Goal: Find specific page/section: Find specific page/section

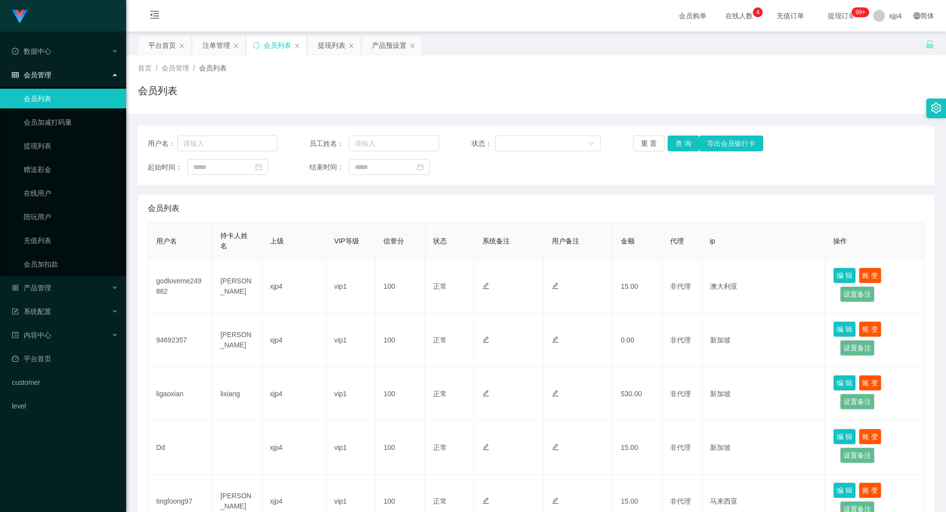
click at [53, 100] on link "会员列表" at bounding box center [71, 99] width 95 height 20
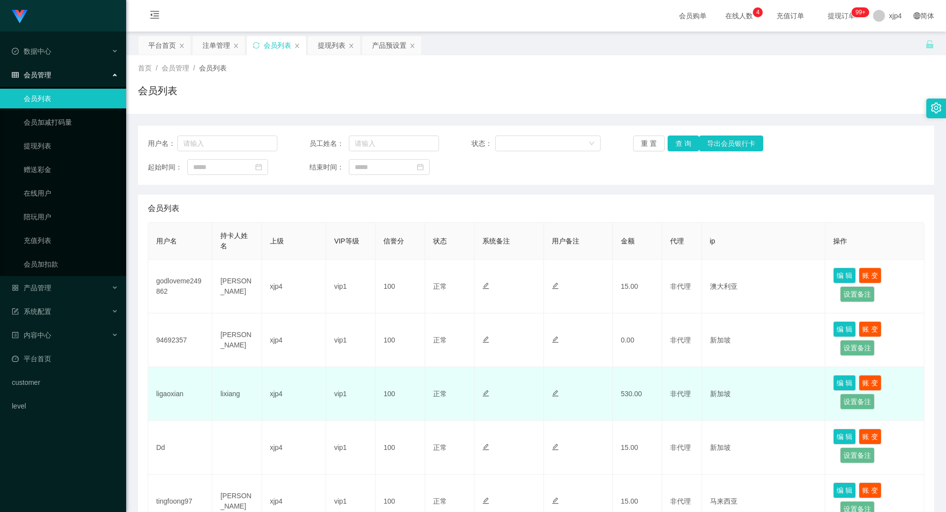
click at [169, 394] on td "ligaoxian" at bounding box center [180, 394] width 64 height 54
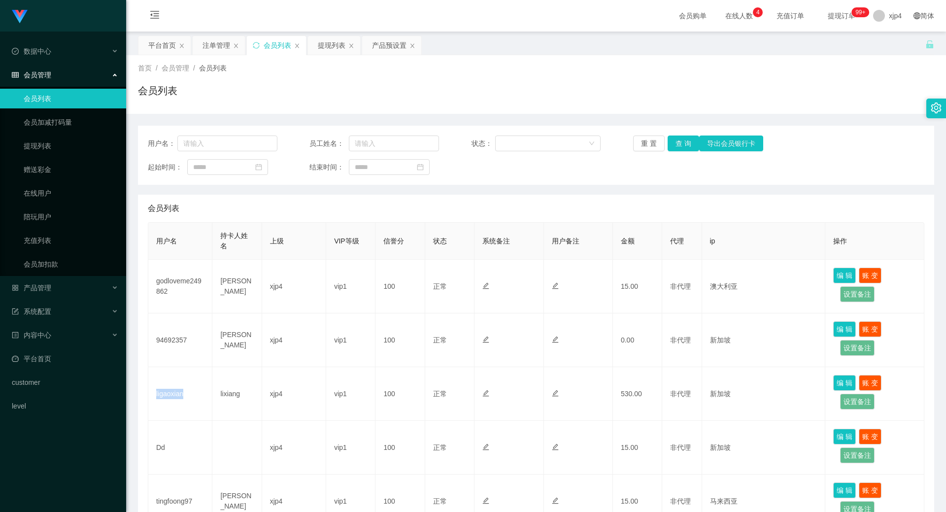
copy td "ligaoxian"
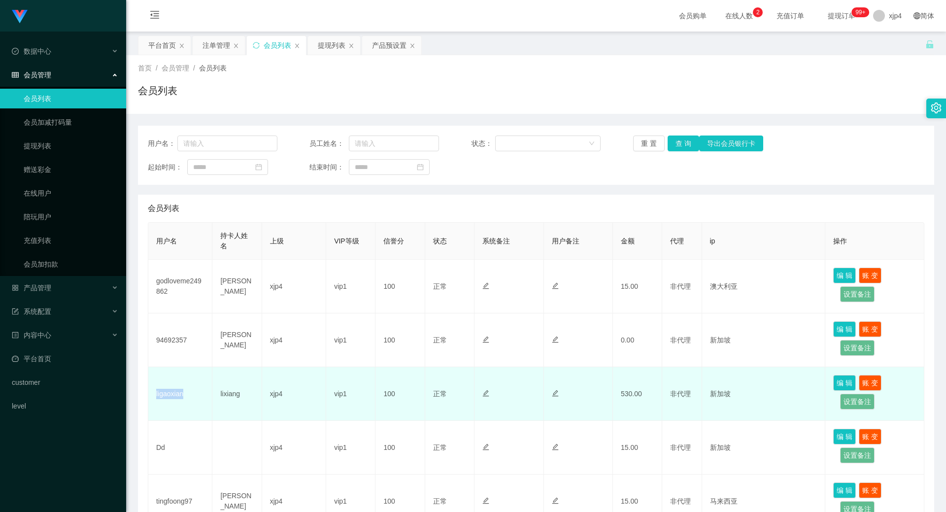
click at [164, 390] on td "ligaoxian" at bounding box center [180, 394] width 64 height 54
click at [173, 395] on td "ligaoxian" at bounding box center [180, 394] width 64 height 54
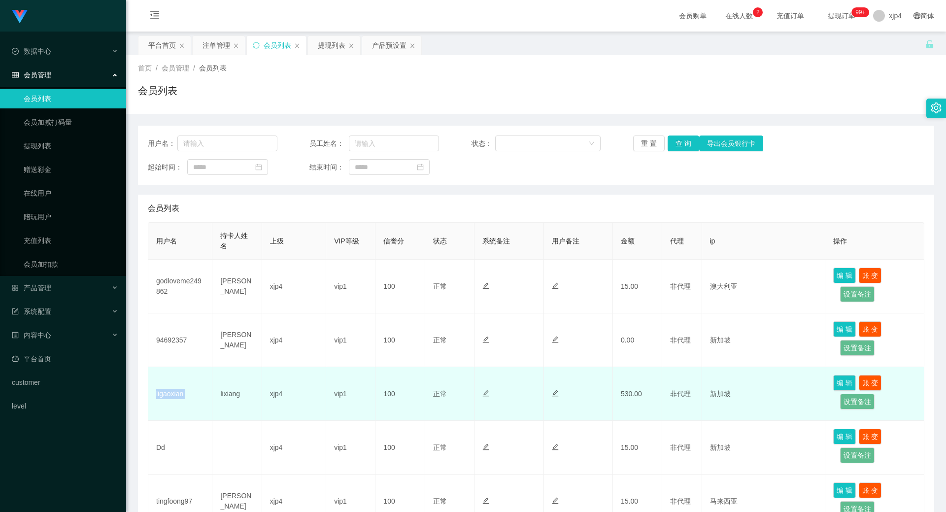
click at [173, 395] on td "ligaoxian" at bounding box center [180, 394] width 64 height 54
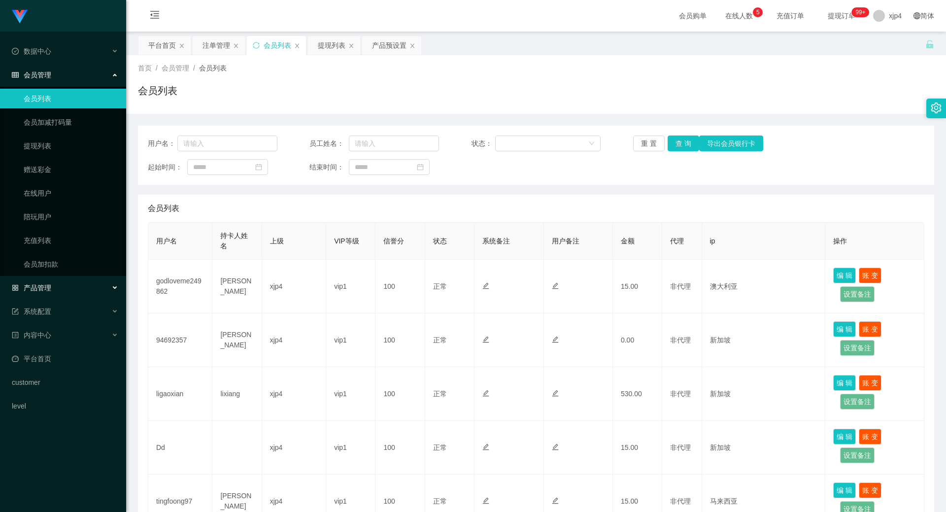
click at [46, 281] on div "产品管理" at bounding box center [63, 288] width 126 height 20
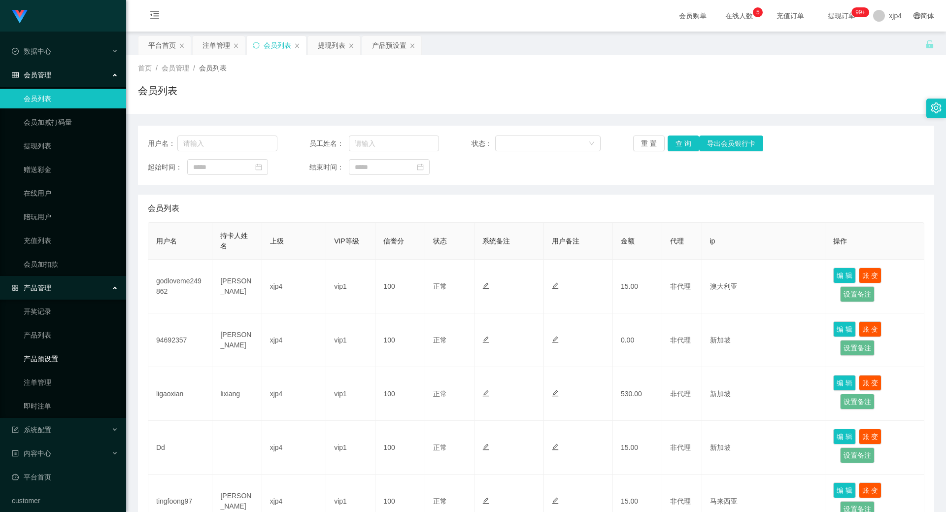
click at [57, 354] on link "产品预设置" at bounding box center [71, 359] width 95 height 20
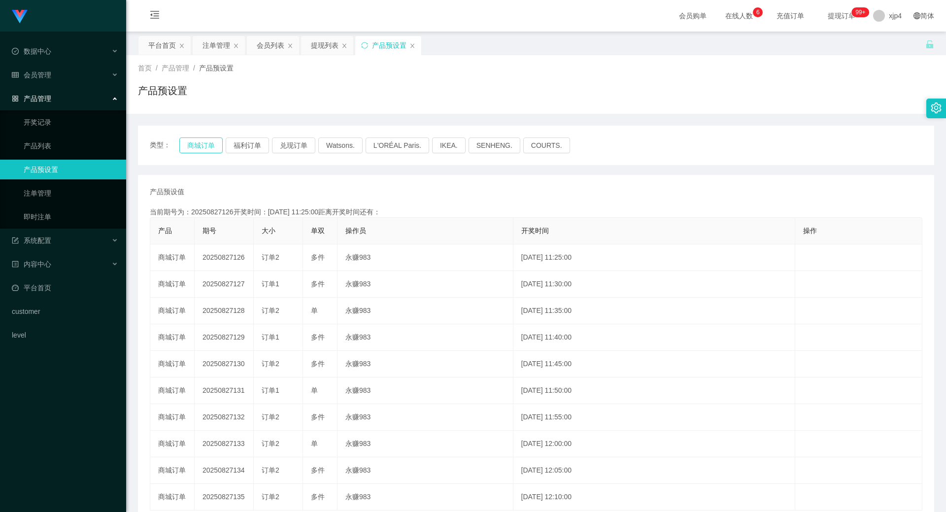
click at [197, 152] on button "商城订单" at bounding box center [200, 146] width 43 height 16
click at [199, 143] on button "商城订单" at bounding box center [200, 146] width 43 height 16
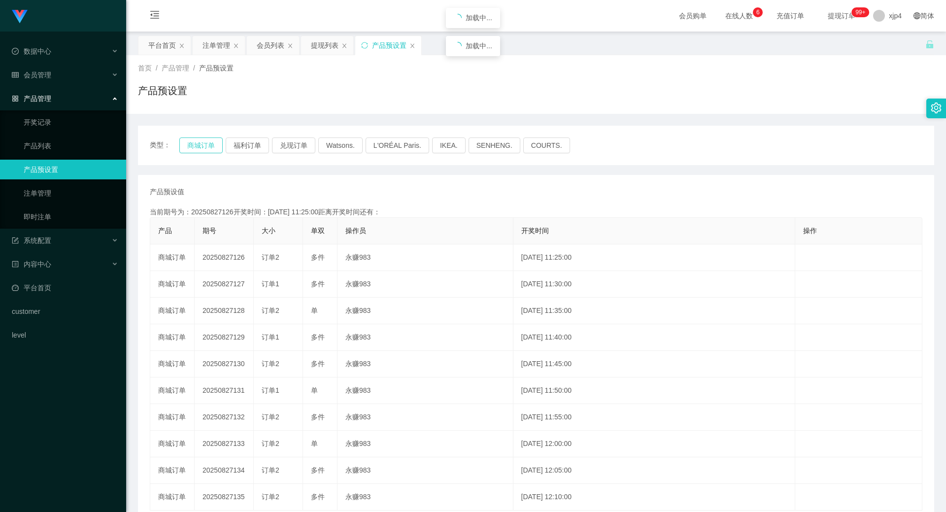
click at [199, 143] on button "商城订单" at bounding box center [200, 146] width 43 height 16
